Goal: Book appointment/travel/reservation

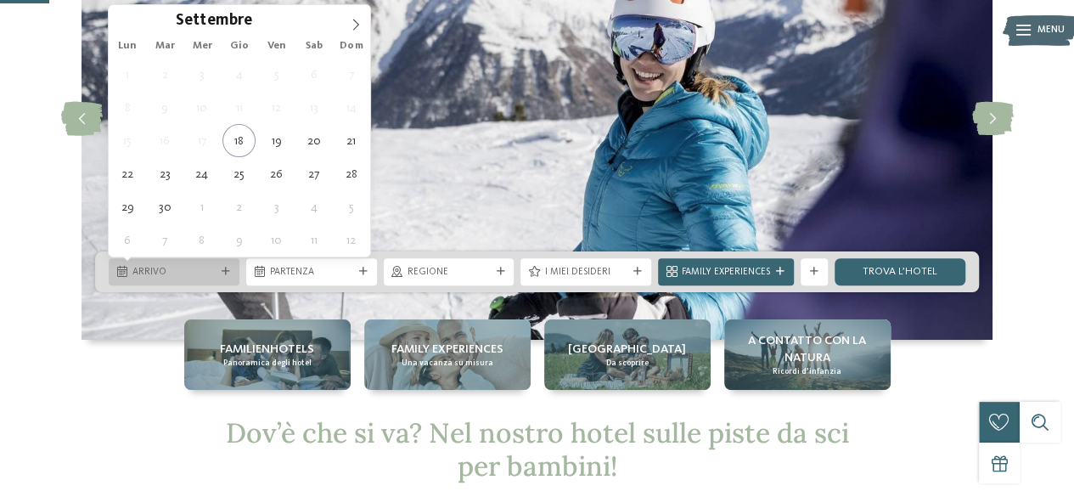
click at [217, 271] on div "Arrivo" at bounding box center [174, 271] width 90 height 14
click at [353, 20] on icon at bounding box center [356, 25] width 12 height 12
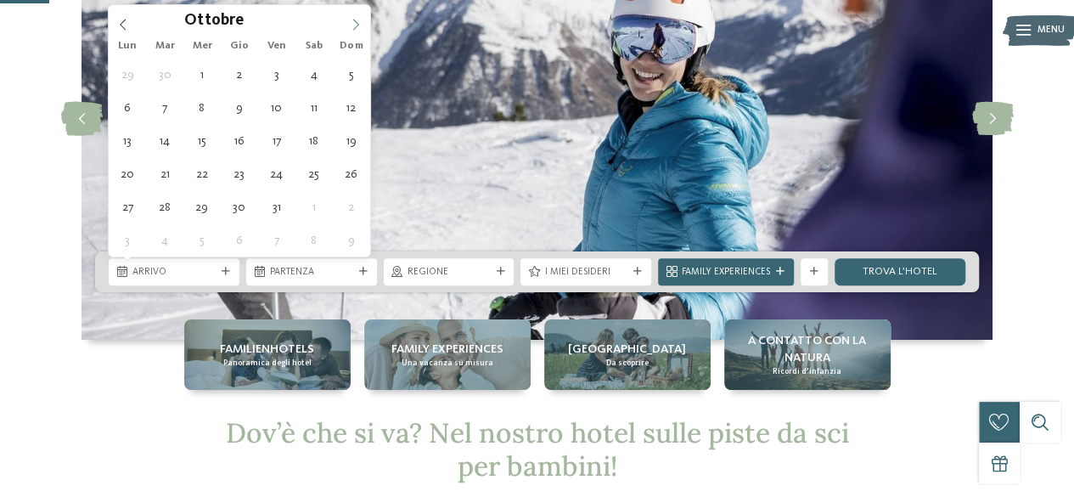
click at [353, 20] on icon at bounding box center [356, 25] width 12 height 12
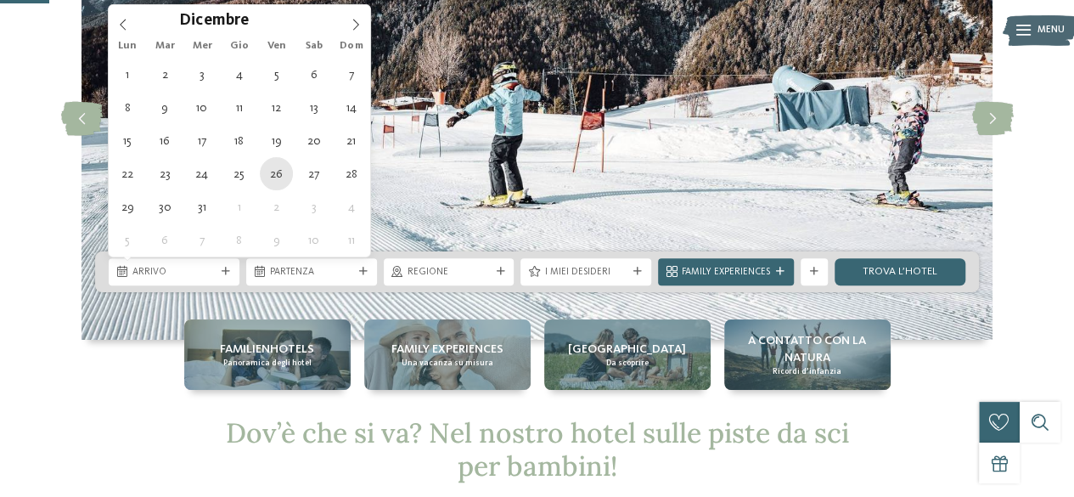
type div "[DATE]"
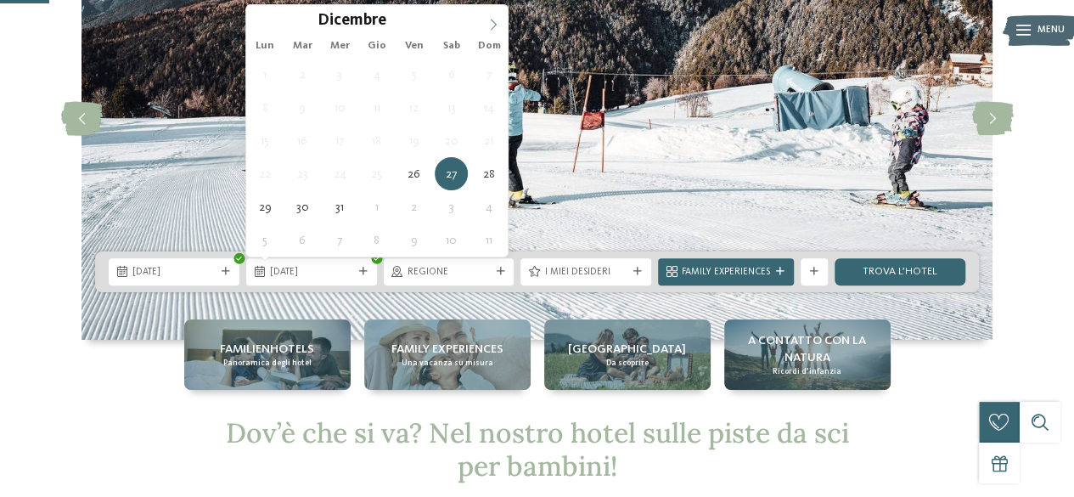
type input "****"
click at [494, 23] on icon at bounding box center [494, 24] width 6 height 11
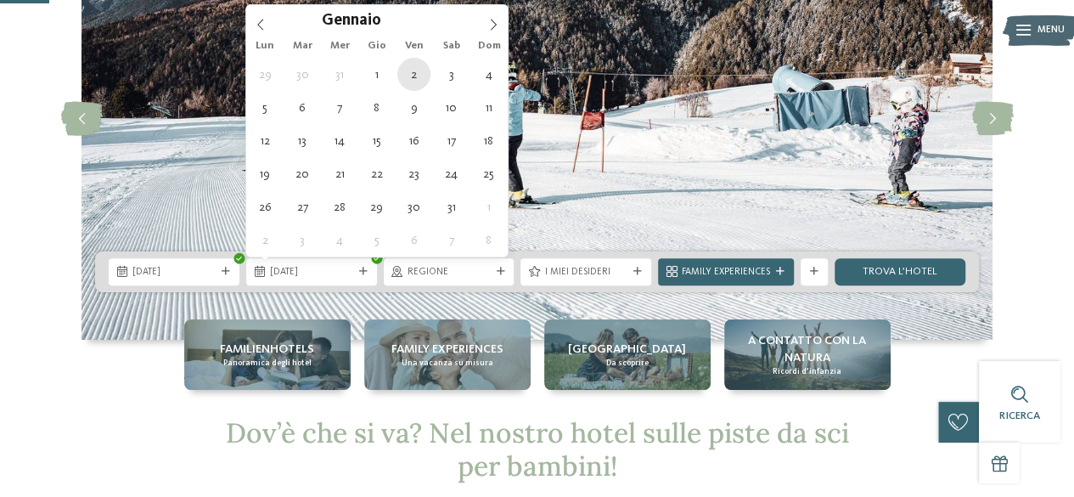
type div "[DATE]"
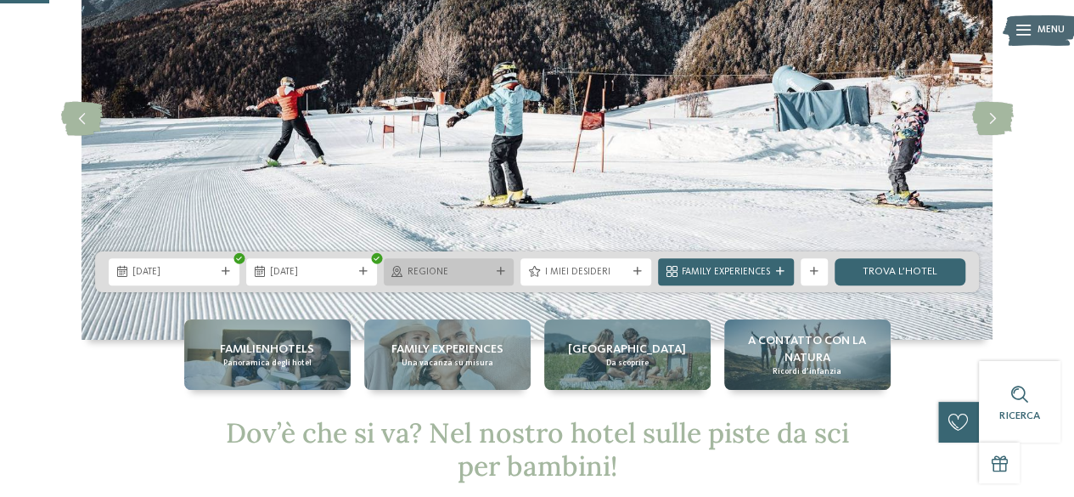
click at [475, 266] on span "Regione" at bounding box center [448, 273] width 83 height 14
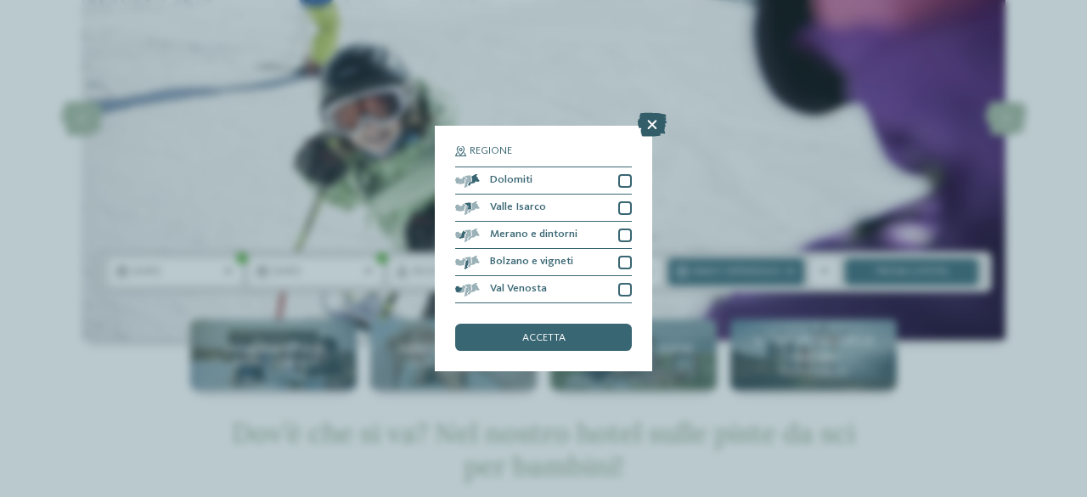
click at [652, 125] on icon at bounding box center [652, 125] width 29 height 24
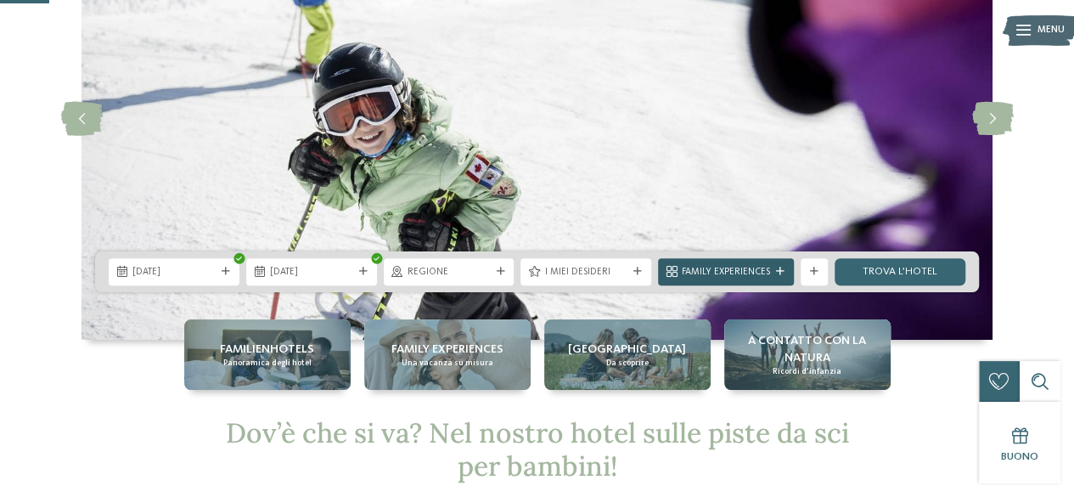
click at [753, 272] on span "Family Experiences" at bounding box center [726, 273] width 88 height 14
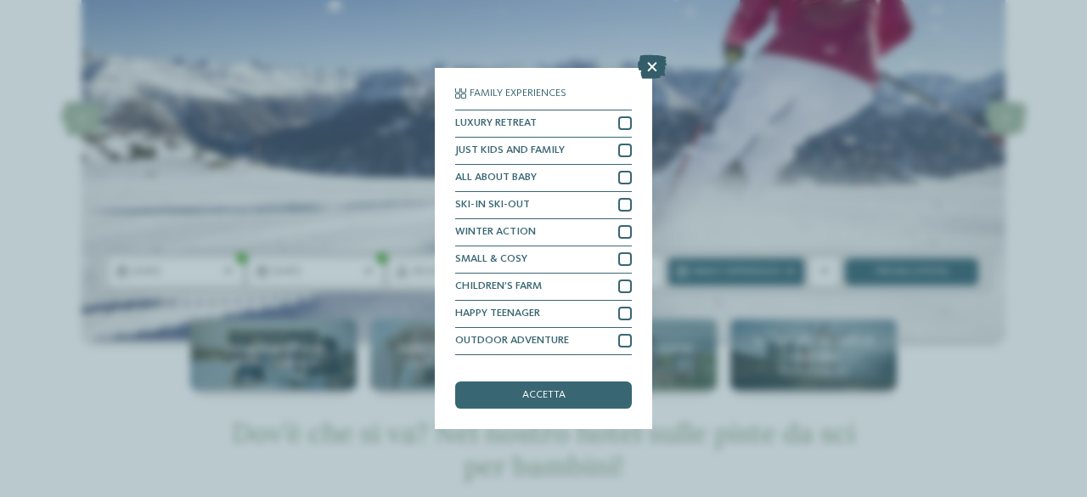
click at [650, 62] on icon at bounding box center [652, 67] width 29 height 24
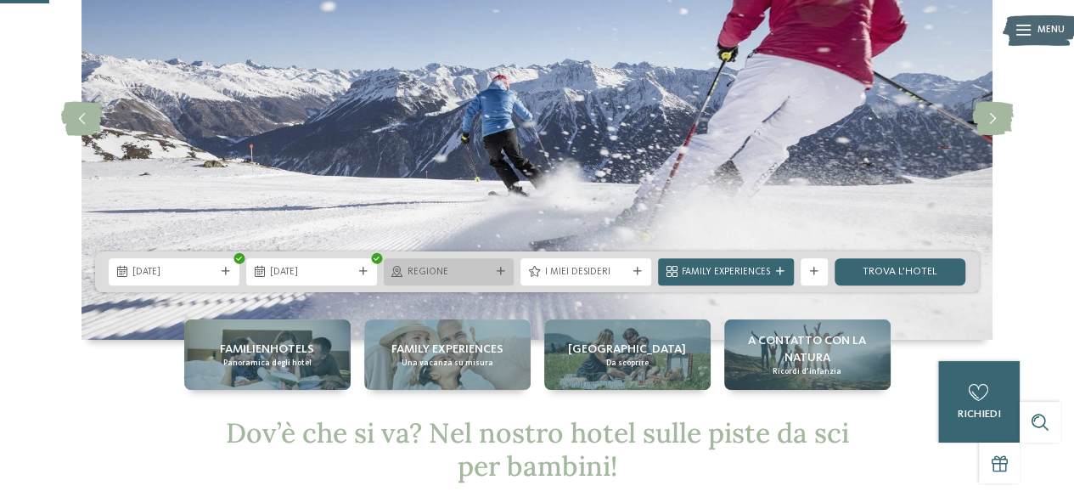
click at [488, 274] on span "Regione" at bounding box center [448, 273] width 83 height 14
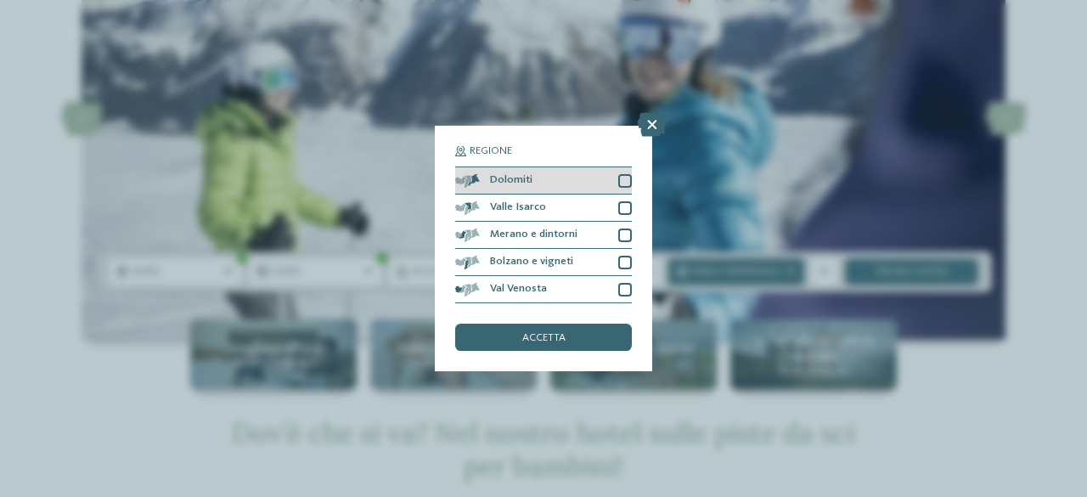
click at [503, 179] on span "Dolomiti" at bounding box center [511, 180] width 42 height 11
click at [582, 330] on div "accetta" at bounding box center [543, 336] width 177 height 27
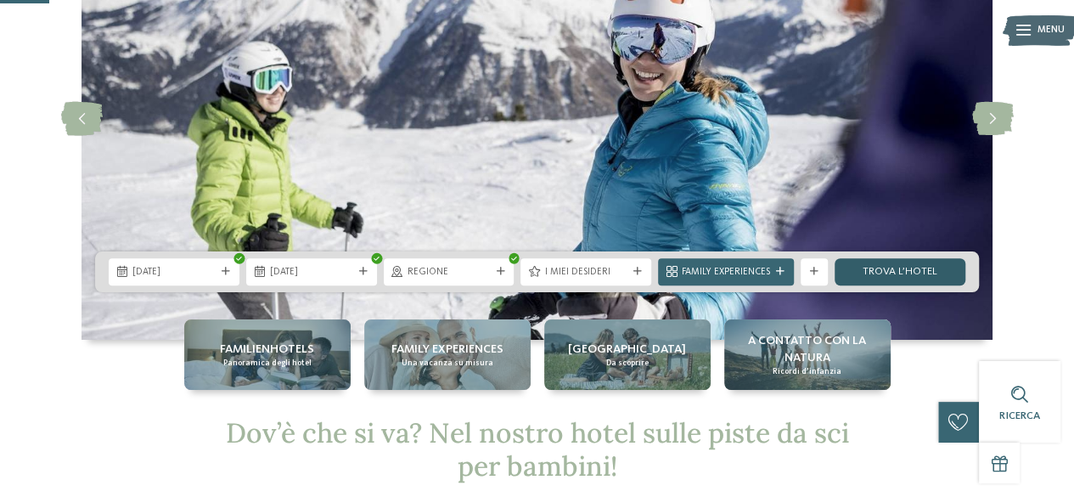
click at [952, 264] on link "trova l’hotel" at bounding box center [899, 271] width 131 height 27
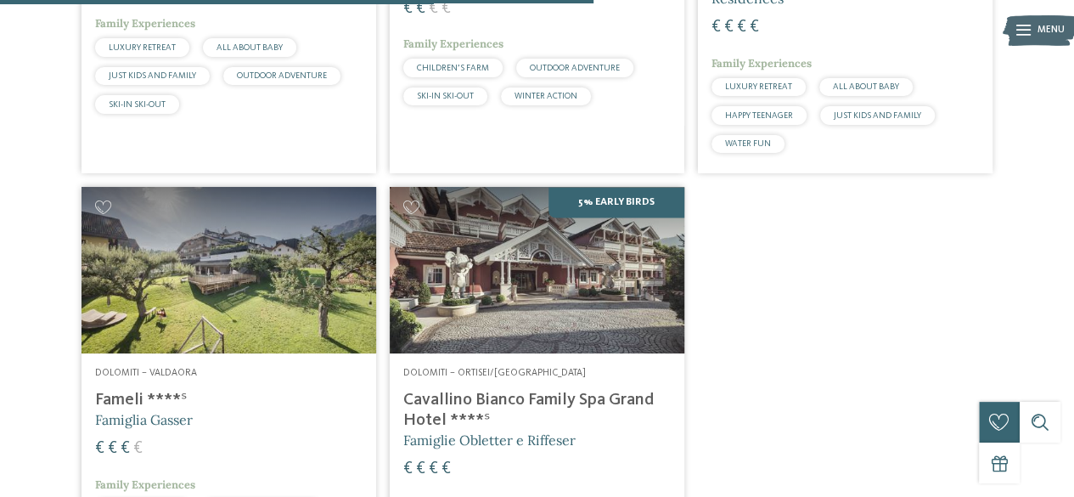
scroll to position [1188, 0]
